Goal: Find specific page/section: Find specific page/section

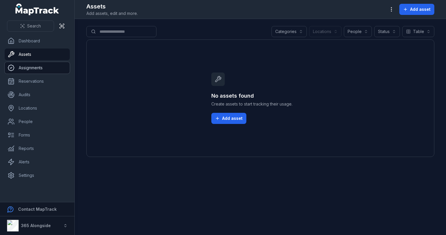
click at [24, 65] on link "Assignments" at bounding box center [37, 68] width 65 height 12
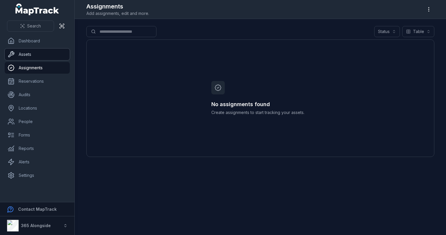
click at [29, 56] on link "Assets" at bounding box center [37, 54] width 65 height 12
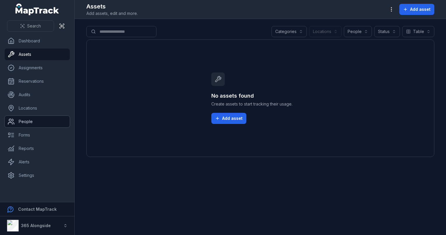
click at [45, 118] on link "People" at bounding box center [37, 122] width 65 height 12
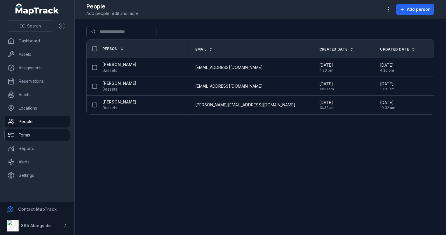
click at [34, 137] on link "Forms" at bounding box center [37, 135] width 65 height 12
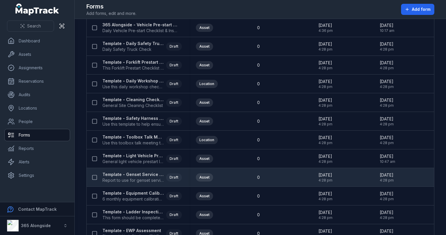
scroll to position [29, 0]
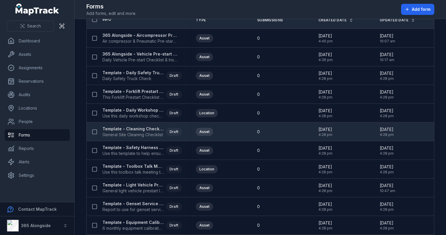
click at [143, 129] on strong "Template - Cleaning Checklist" at bounding box center [133, 129] width 61 height 6
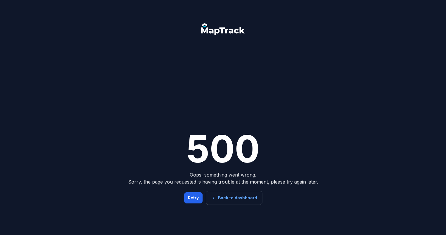
click at [244, 196] on link "Back to dashboard" at bounding box center [234, 197] width 56 height 13
click at [198, 197] on button "Retry" at bounding box center [193, 197] width 18 height 11
click at [225, 195] on link "Back to dashboard" at bounding box center [234, 197] width 56 height 13
click at [233, 197] on link "Back to dashboard" at bounding box center [234, 197] width 56 height 13
click at [238, 203] on link "Back to dashboard" at bounding box center [234, 197] width 56 height 13
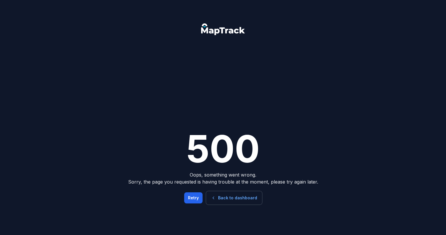
click at [227, 195] on link "Back to dashboard" at bounding box center [234, 197] width 56 height 13
click at [240, 198] on link "Back to dashboard" at bounding box center [234, 197] width 56 height 13
click at [222, 194] on link "Back to dashboard" at bounding box center [234, 197] width 56 height 13
